Goal: Find specific page/section: Find specific page/section

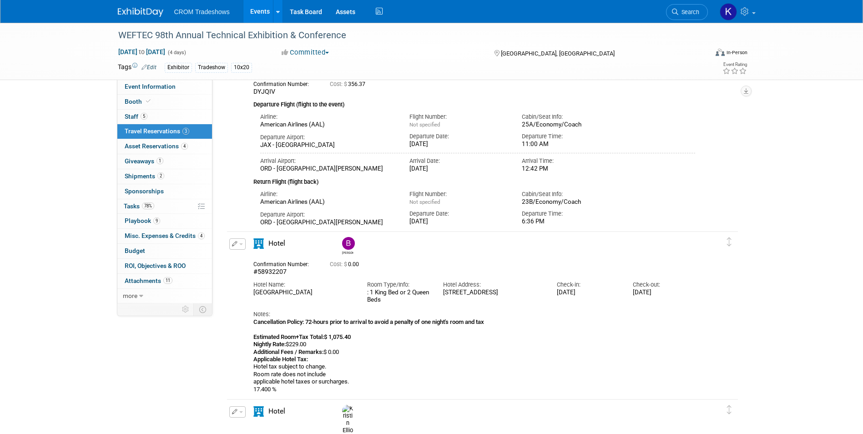
click at [262, 14] on link "Events" at bounding box center [259, 11] width 33 height 23
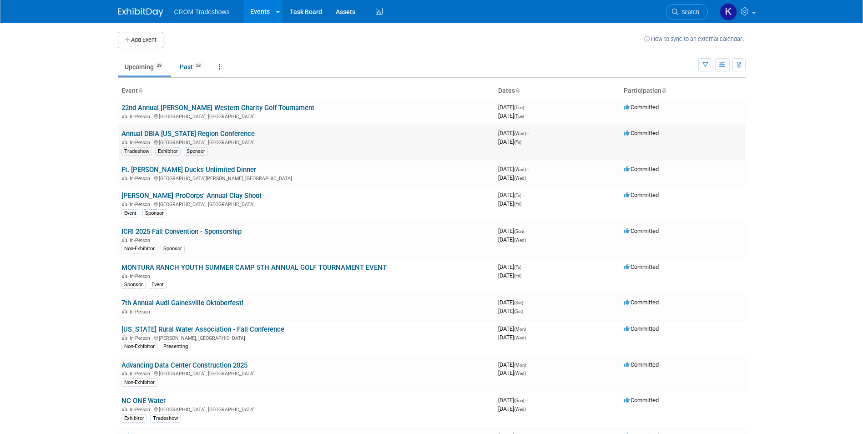
click at [216, 135] on link "Annual DBIA Florida Region Conference" at bounding box center [187, 134] width 133 height 8
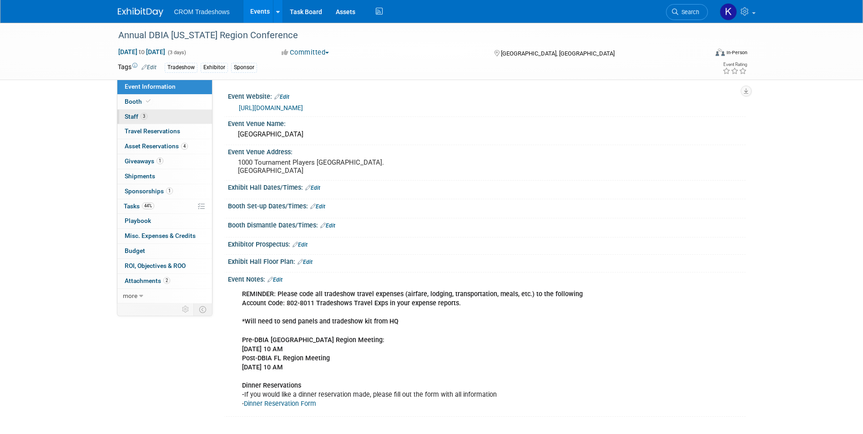
click at [135, 113] on span "Staff 3" at bounding box center [136, 116] width 23 height 7
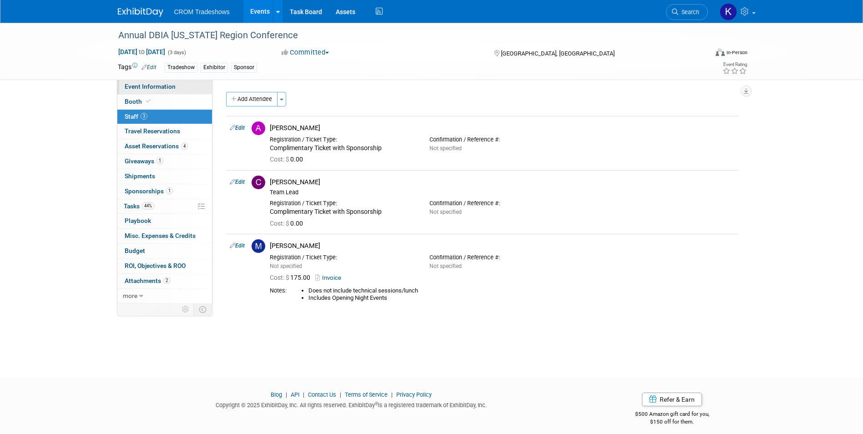
click at [143, 86] on span "Event Information" at bounding box center [150, 86] width 51 height 7
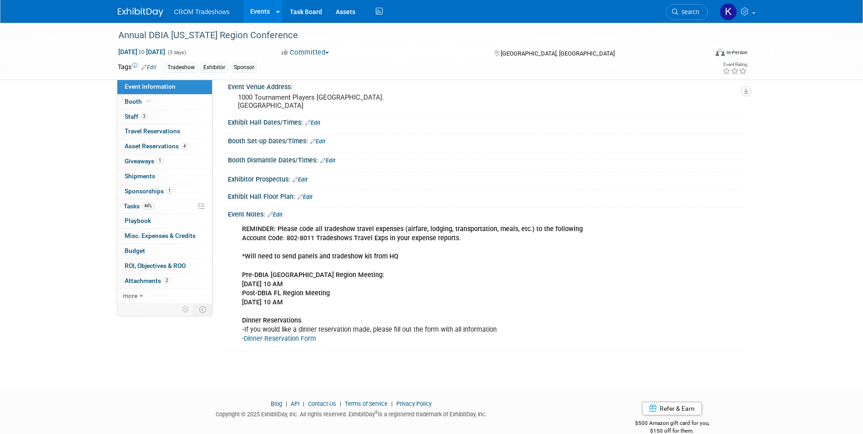
scroll to position [81, 0]
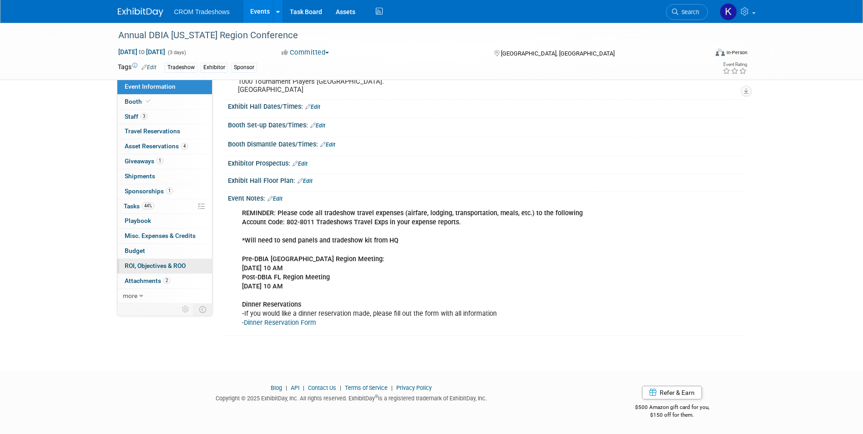
click at [143, 264] on span "ROI, Objectives & ROO 0" at bounding box center [155, 265] width 61 height 7
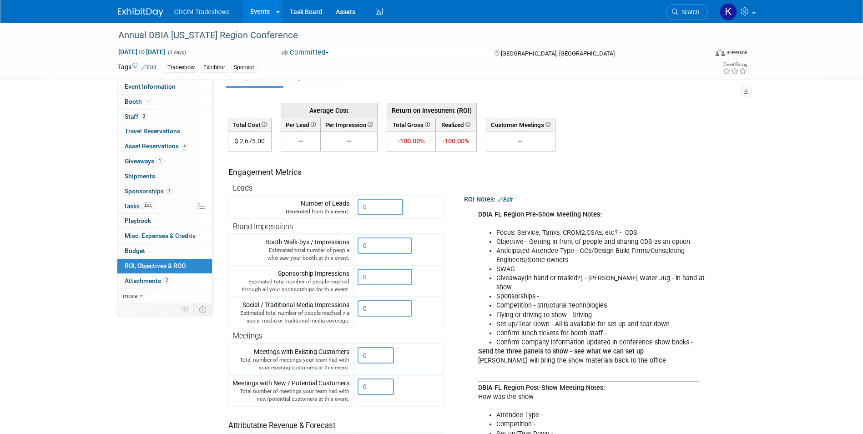
scroll to position [0, 0]
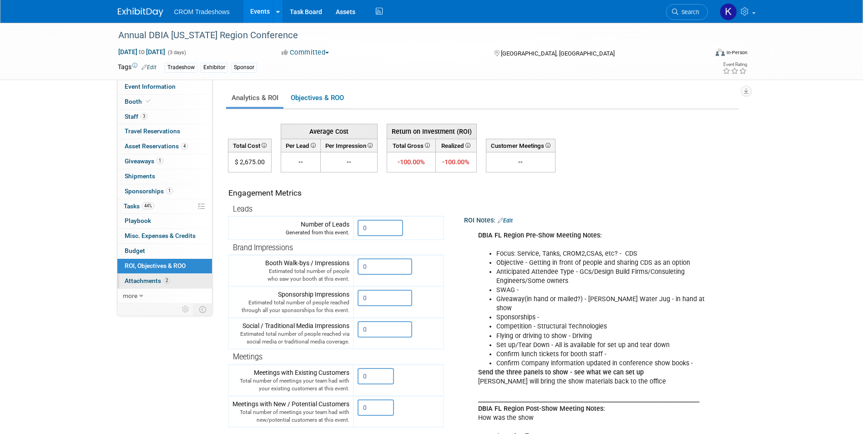
click at [137, 283] on span "Attachments 2" at bounding box center [147, 280] width 45 height 7
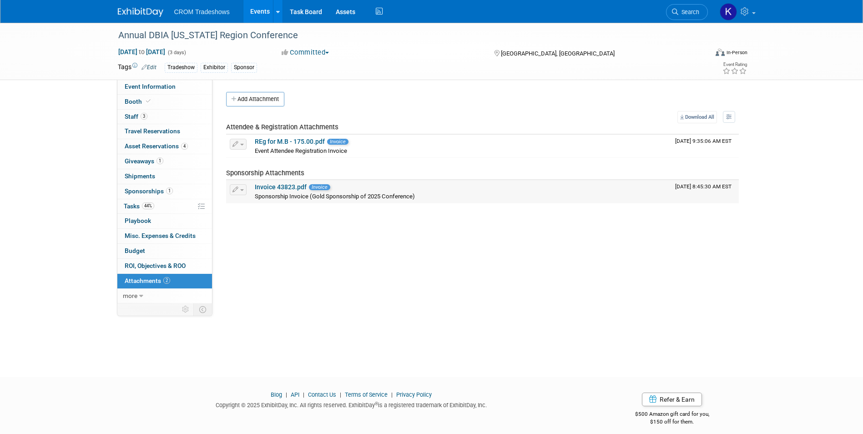
click at [269, 186] on link "Invoice 43823.pdf" at bounding box center [281, 186] width 52 height 7
click at [123, 299] on span "more" at bounding box center [130, 295] width 15 height 7
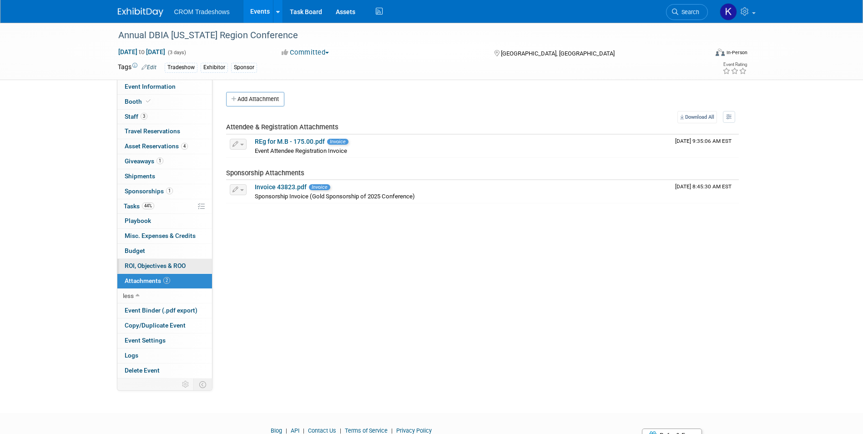
click at [143, 265] on span "ROI, Objectives & ROO 0" at bounding box center [155, 265] width 61 height 7
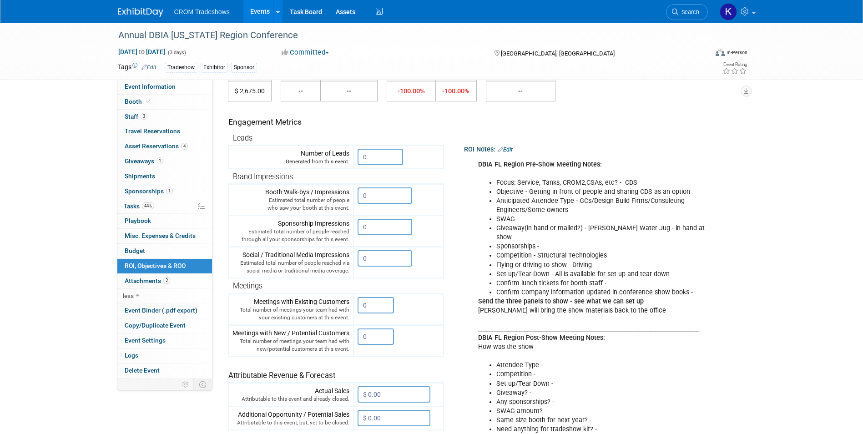
scroll to position [45, 0]
